Goal: Navigation & Orientation: Find specific page/section

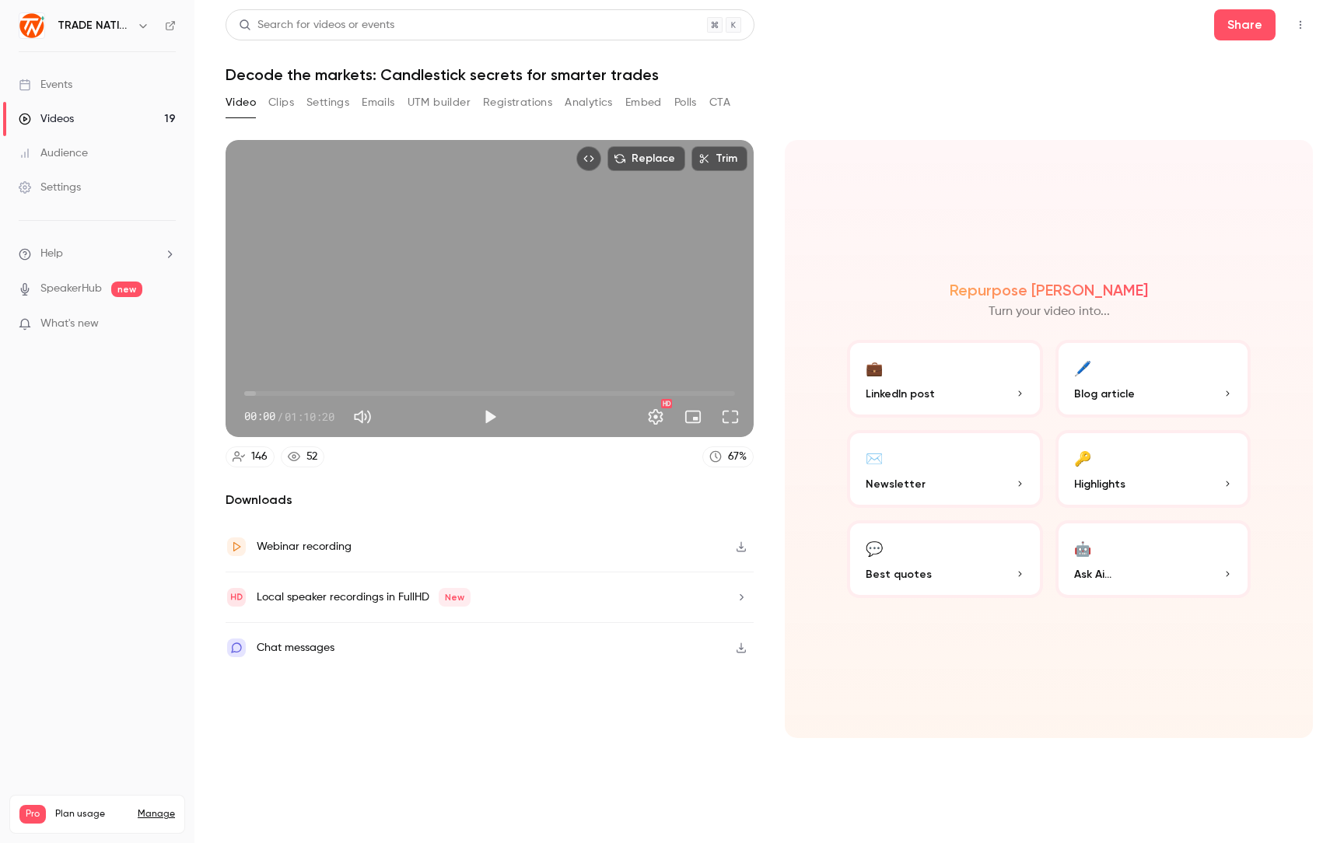
click at [66, 122] on div "Videos" at bounding box center [46, 119] width 55 height 16
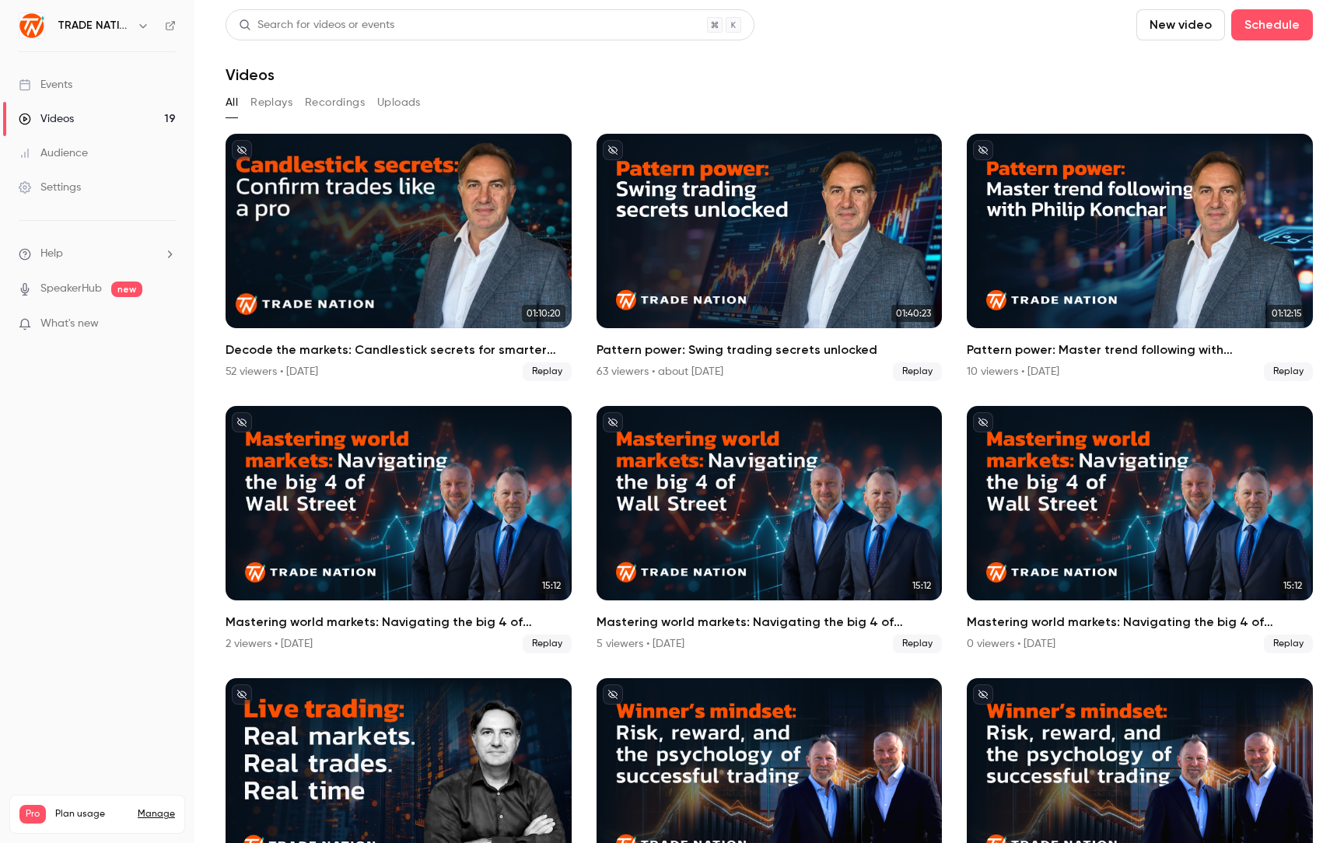
click at [65, 85] on div "Events" at bounding box center [46, 85] width 54 height 16
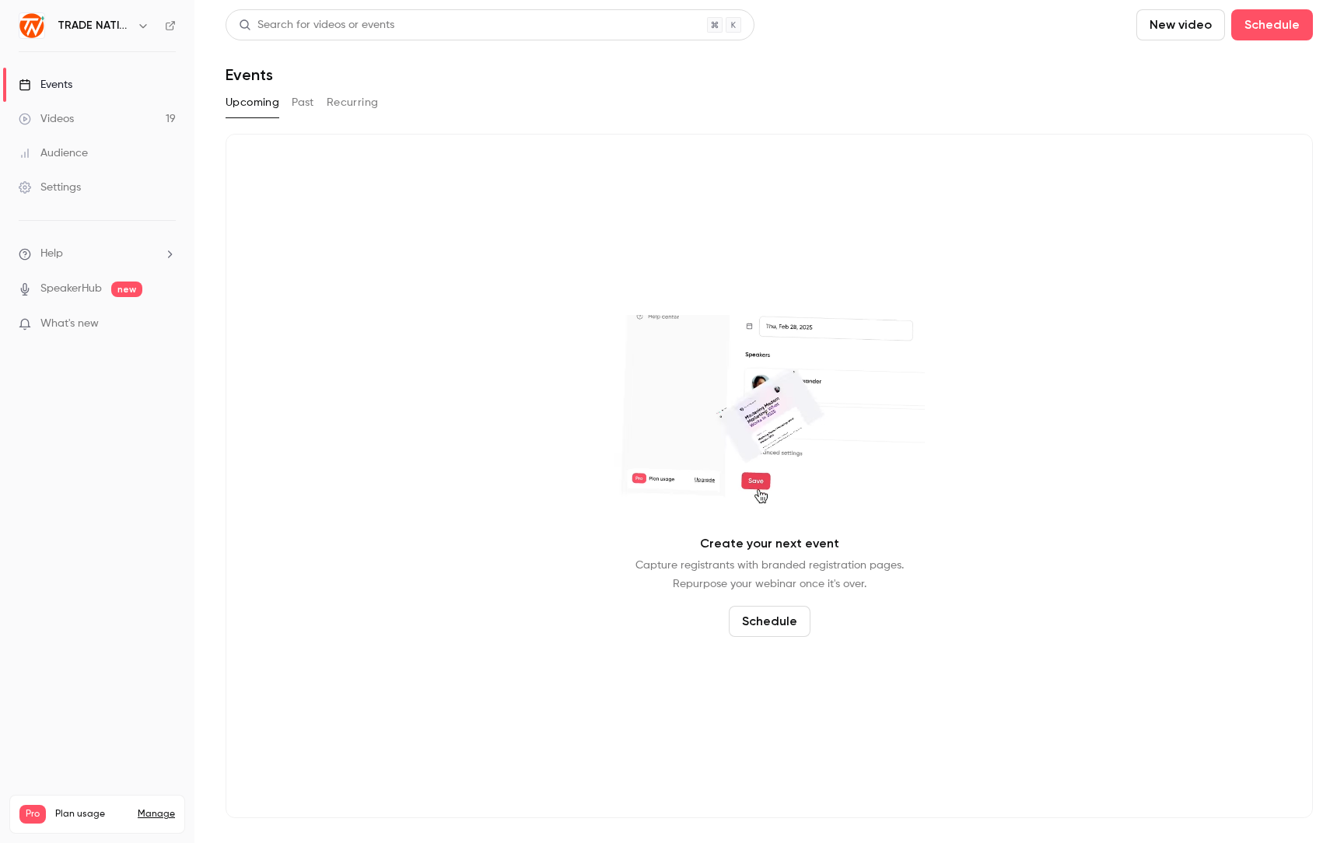
click at [64, 109] on link "Videos 19" at bounding box center [97, 119] width 194 height 34
